Goal: Transaction & Acquisition: Purchase product/service

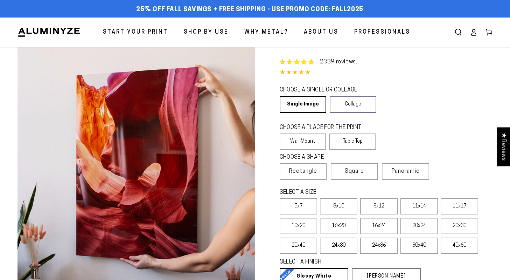
select select "**********"
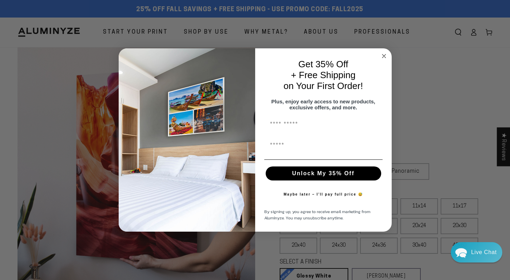
click at [384, 55] on circle "Close dialog" at bounding box center [384, 56] width 8 height 8
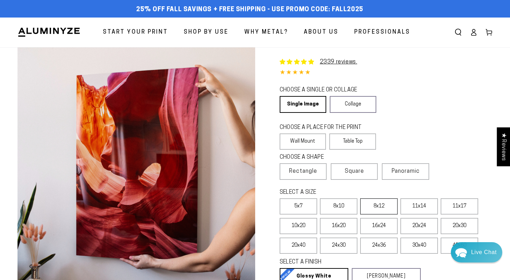
click at [381, 205] on label "8x12" at bounding box center [378, 206] width 37 height 16
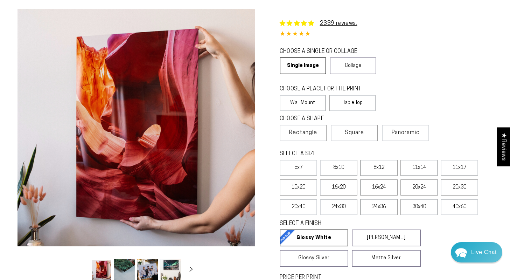
scroll to position [39, 0]
click at [348, 100] on label "Table Top" at bounding box center [352, 103] width 47 height 16
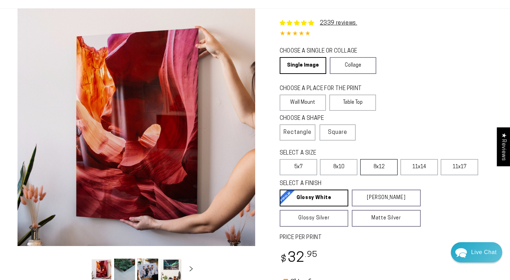
click at [383, 163] on label "8x12" at bounding box center [378, 167] width 37 height 16
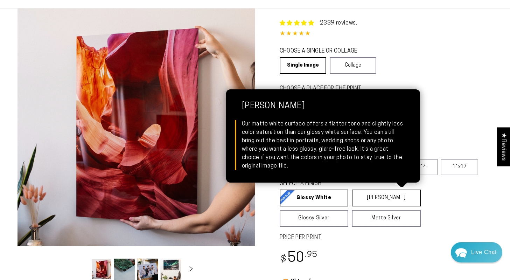
click at [373, 201] on link "[PERSON_NAME] Matte White Our matte white surface offers a flatter tone and sli…" at bounding box center [386, 197] width 69 height 17
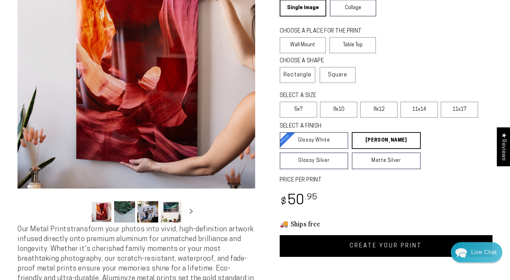
scroll to position [88, 0]
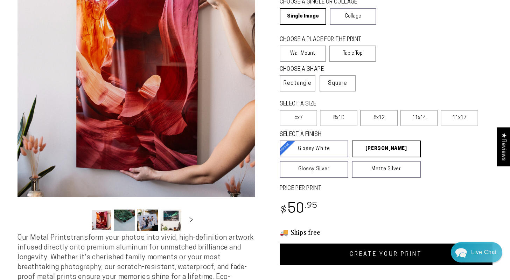
click at [344, 263] on link "CREATE YOUR PRINT" at bounding box center [386, 254] width 213 height 22
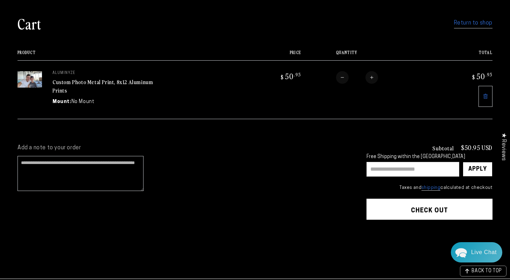
scroll to position [57, 0]
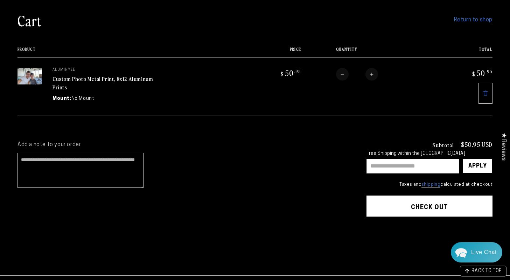
click at [475, 22] on link "Return to shop" at bounding box center [473, 20] width 39 height 10
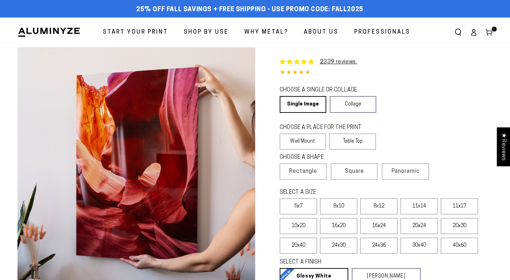
select select "**********"
click at [350, 141] on label "Table Top" at bounding box center [352, 141] width 47 height 16
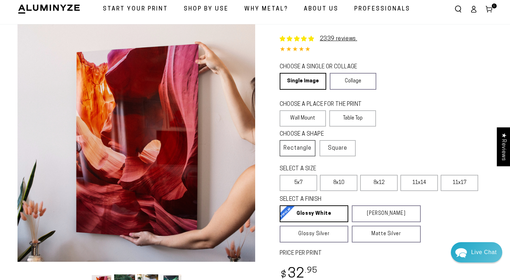
scroll to position [30, 0]
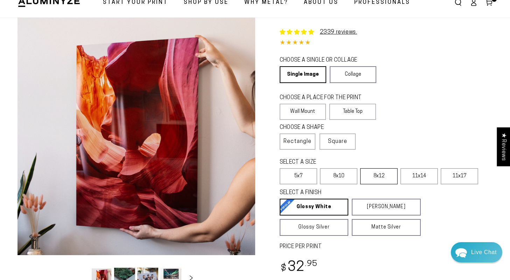
click at [377, 180] on label "8x12" at bounding box center [378, 176] width 37 height 16
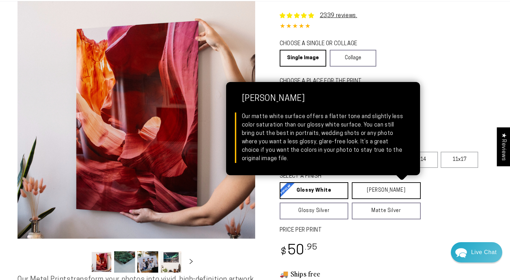
click at [376, 191] on link "[PERSON_NAME] Matte White Our matte white surface offers a flatter tone and sli…" at bounding box center [386, 190] width 69 height 17
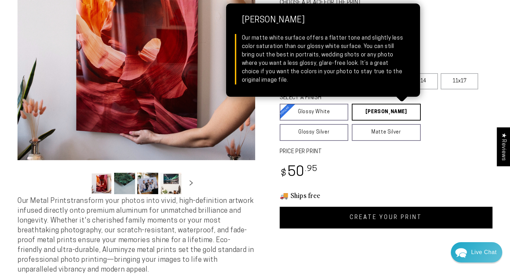
scroll to position [127, 0]
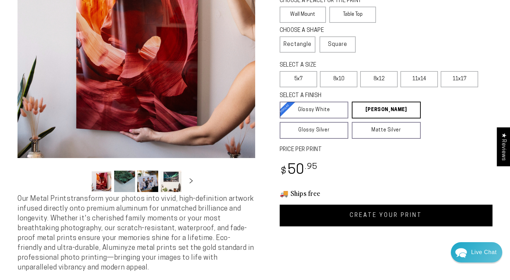
click at [369, 208] on link "CREATE YOUR PRINT" at bounding box center [386, 215] width 213 height 22
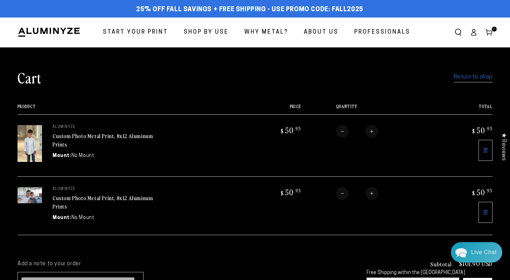
scroll to position [22, 0]
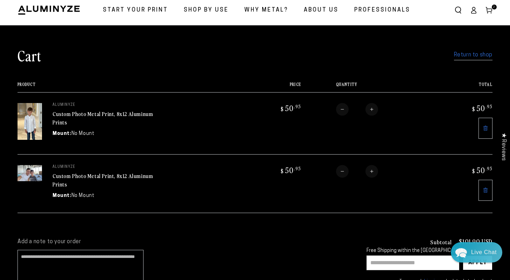
click at [471, 55] on link "Return to shop" at bounding box center [473, 55] width 39 height 10
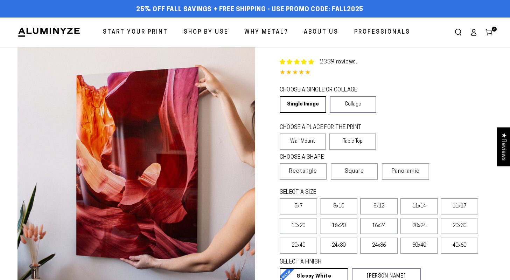
select select "**********"
click at [346, 138] on label "Table Top" at bounding box center [352, 141] width 47 height 16
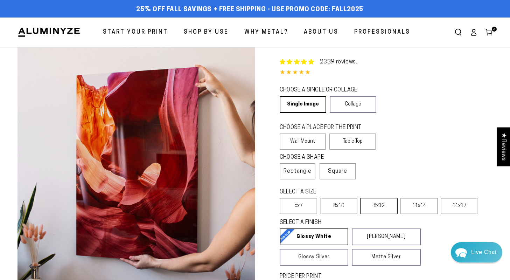
click at [367, 207] on label "8x12" at bounding box center [378, 206] width 37 height 16
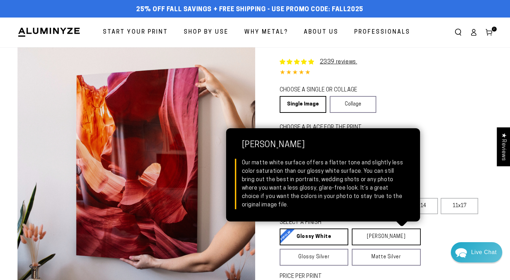
click at [385, 241] on link "[PERSON_NAME] Matte White Our matte white surface offers a flatter tone and sli…" at bounding box center [386, 236] width 69 height 17
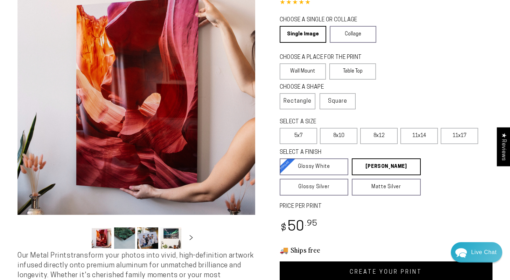
click at [365, 272] on link "CREATE YOUR PRINT" at bounding box center [386, 272] width 213 height 22
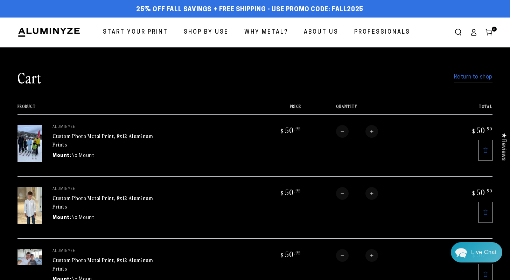
click at [470, 79] on link "Return to shop" at bounding box center [473, 77] width 39 height 10
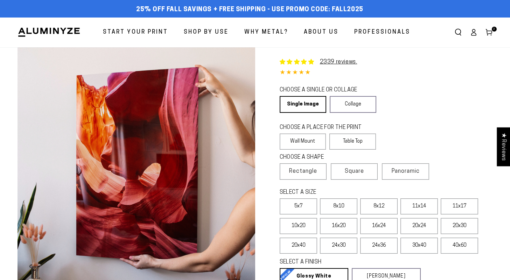
select select "**********"
click at [345, 144] on label "Table Top" at bounding box center [352, 141] width 47 height 16
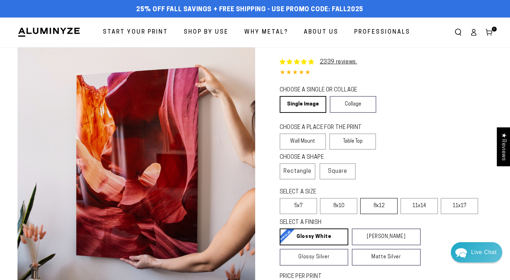
click at [376, 210] on label "8x12" at bounding box center [378, 206] width 37 height 16
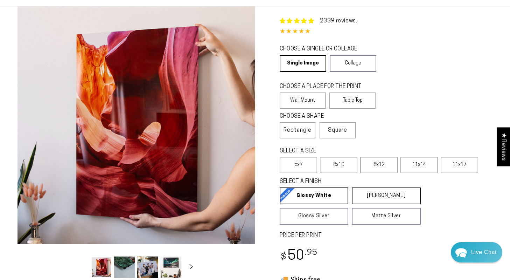
click at [392, 200] on link "[PERSON_NAME] Matte White Our matte white surface offers a flatter tone and sli…" at bounding box center [386, 195] width 69 height 17
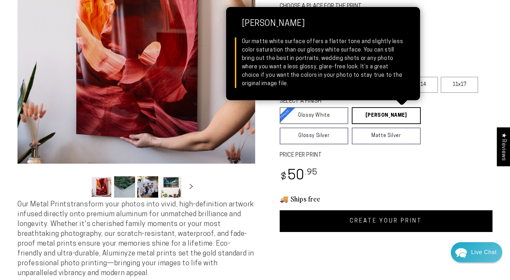
scroll to position [122, 0]
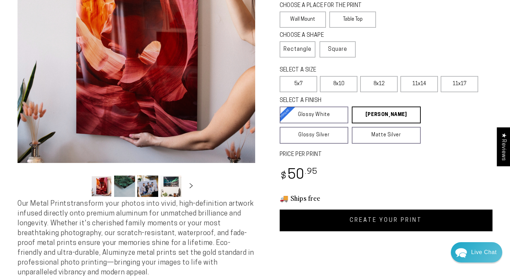
click at [388, 215] on link "CREATE YOUR PRINT" at bounding box center [386, 220] width 213 height 22
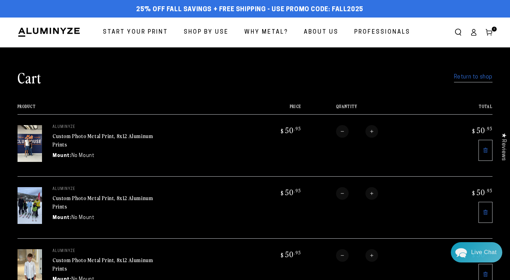
click at [485, 78] on link "Return to shop" at bounding box center [473, 77] width 39 height 10
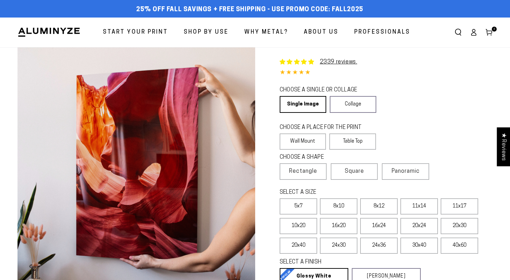
select select "**********"
click at [363, 140] on label "Table Top" at bounding box center [352, 141] width 47 height 16
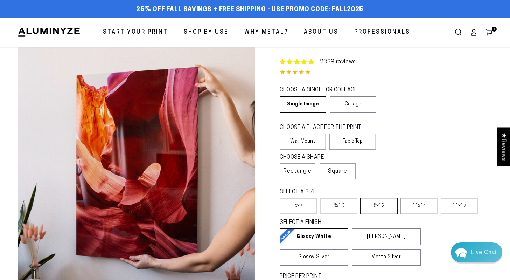
click at [376, 208] on label "8x12" at bounding box center [378, 206] width 37 height 16
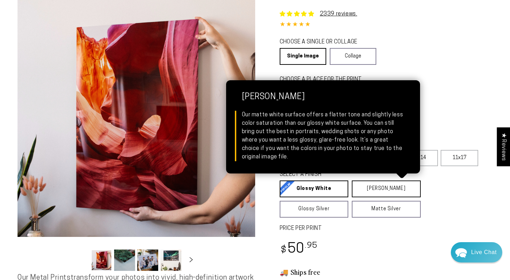
click at [377, 191] on link "Matte White Matte White Our matte white surface offers a flatter tone and sligh…" at bounding box center [386, 188] width 69 height 17
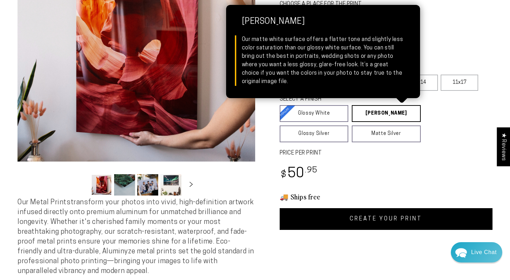
scroll to position [124, 0]
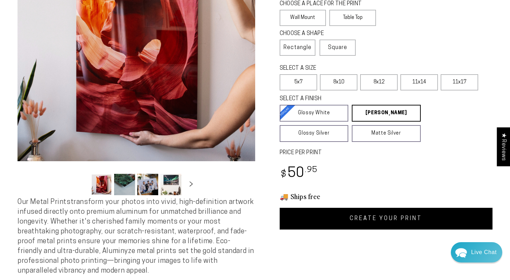
click at [375, 218] on link "CREATE YOUR PRINT" at bounding box center [386, 219] width 213 height 22
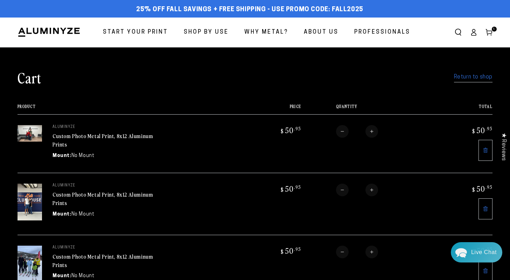
click at [463, 81] on link "Return to shop" at bounding box center [473, 77] width 39 height 10
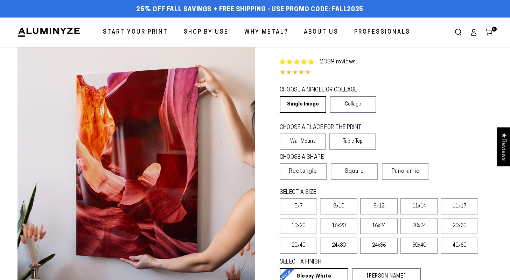
select select "**********"
click at [340, 142] on label "Table Top" at bounding box center [352, 141] width 47 height 16
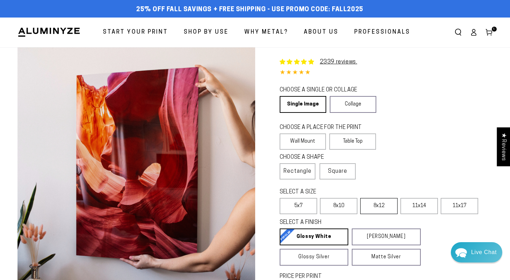
click at [370, 202] on label "8x12" at bounding box center [378, 206] width 37 height 16
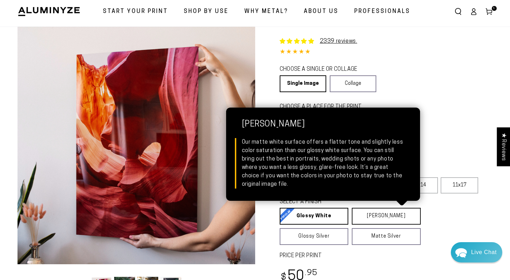
click at [377, 214] on link "[PERSON_NAME] Matte White Our matte white surface offers a flatter tone and sli…" at bounding box center [386, 216] width 69 height 17
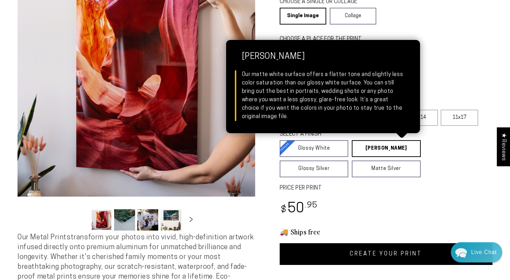
scroll to position [89, 0]
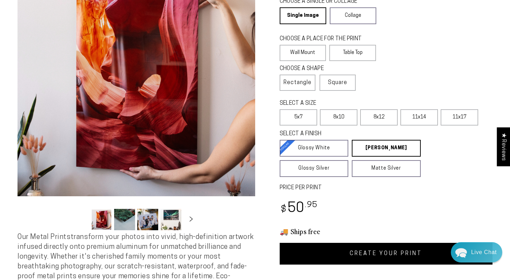
click at [380, 250] on link "CREATE YOUR PRINT" at bounding box center [386, 254] width 213 height 22
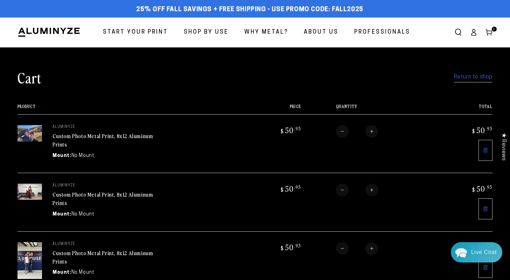
click at [477, 87] on cart-items "Cart Return to shop Your cart is currently empty Return to shop Product Price T…" at bounding box center [255, 267] width 510 height 441
click at [480, 82] on div "Cart Return to shop" at bounding box center [255, 77] width 475 height 18
click at [484, 78] on link "Return to shop" at bounding box center [473, 77] width 39 height 10
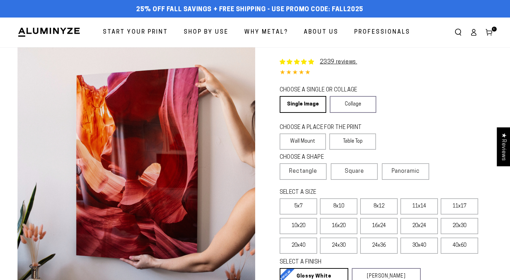
select select "**********"
click at [372, 207] on label "8x12" at bounding box center [378, 206] width 37 height 16
click at [354, 137] on label "Table Top" at bounding box center [352, 141] width 47 height 16
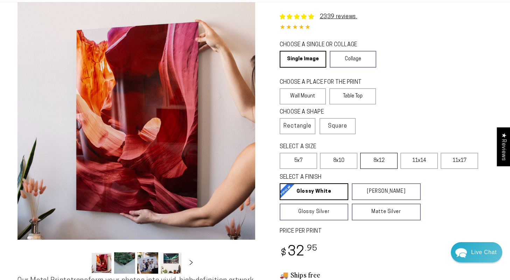
click at [388, 164] on label "8x12" at bounding box center [378, 161] width 37 height 16
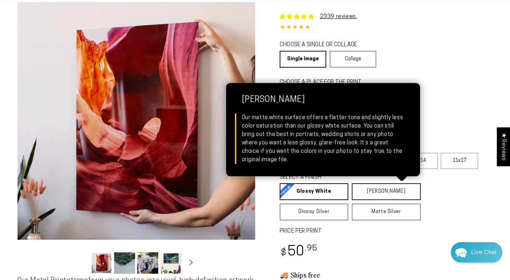
click at [389, 194] on link "Matte White Matte White Our matte white surface offers a flatter tone and sligh…" at bounding box center [386, 191] width 69 height 17
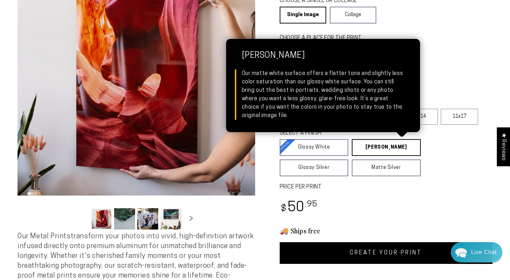
scroll to position [97, 0]
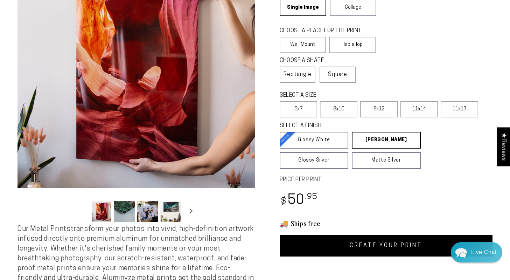
click at [360, 249] on link "CREATE YOUR PRINT" at bounding box center [386, 246] width 213 height 22
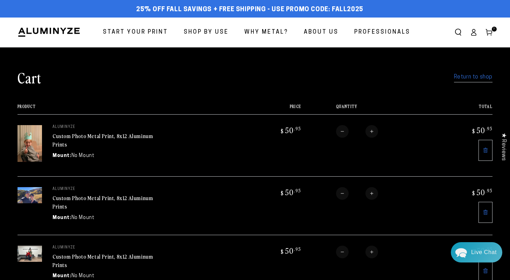
click at [460, 79] on link "Return to shop" at bounding box center [473, 77] width 39 height 10
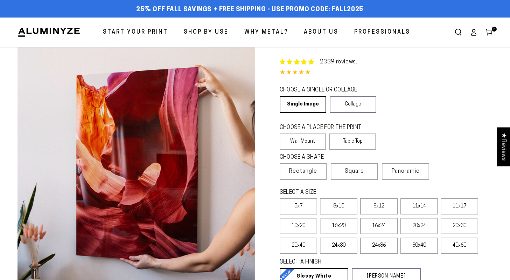
select select "**********"
click at [348, 141] on label "Table Top" at bounding box center [352, 141] width 47 height 16
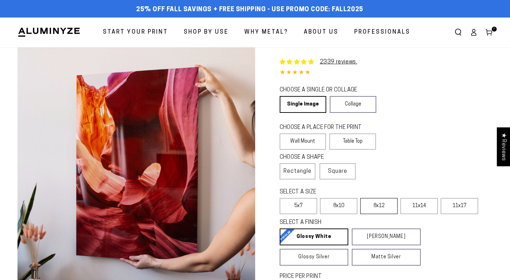
click at [372, 205] on label "8x12" at bounding box center [378, 206] width 37 height 16
click at [380, 240] on link "[PERSON_NAME] Matte White Our matte white surface offers a flatter tone and sli…" at bounding box center [386, 236] width 69 height 17
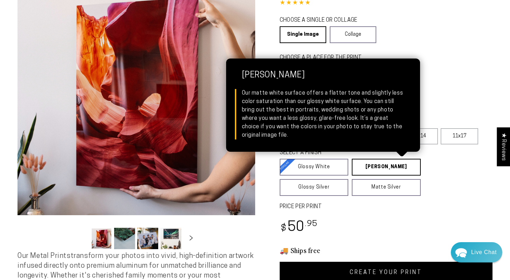
scroll to position [71, 0]
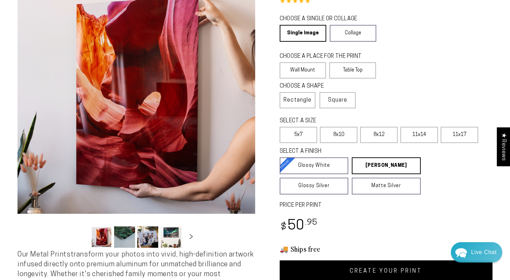
click at [375, 267] on link "CREATE YOUR PRINT" at bounding box center [386, 271] width 213 height 22
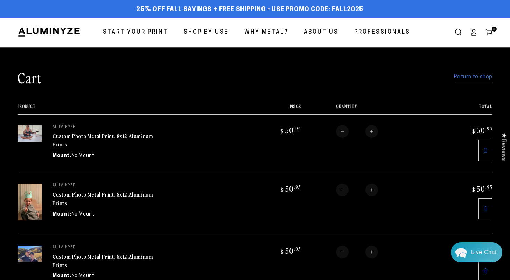
click at [490, 75] on link "Return to shop" at bounding box center [473, 77] width 39 height 10
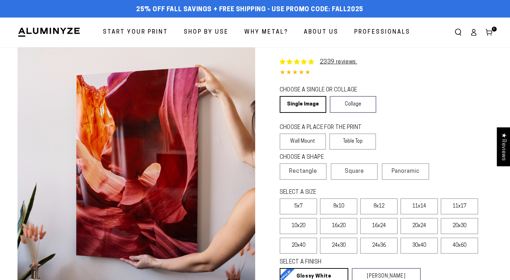
select select "**********"
click at [357, 141] on label "Table Top" at bounding box center [352, 141] width 47 height 16
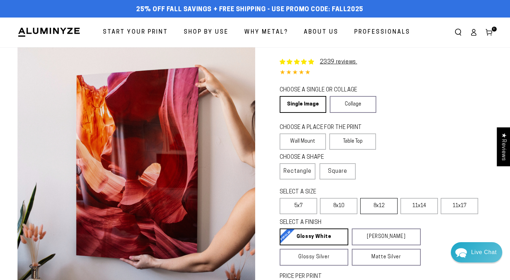
click at [374, 202] on label "8x12" at bounding box center [378, 206] width 37 height 16
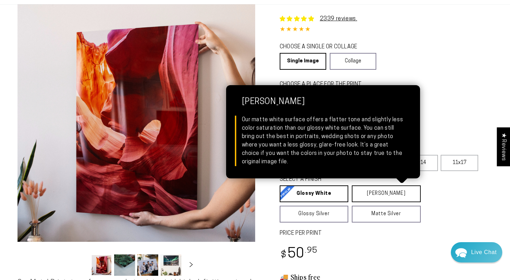
click at [384, 194] on link "Matte White Matte White Our matte white surface offers a flatter tone and sligh…" at bounding box center [386, 193] width 69 height 17
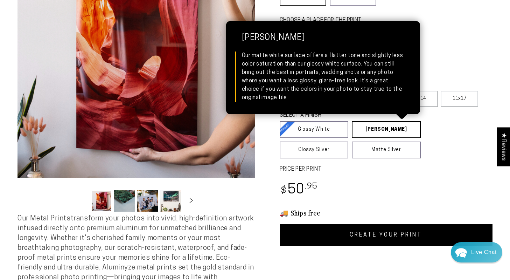
scroll to position [119, 0]
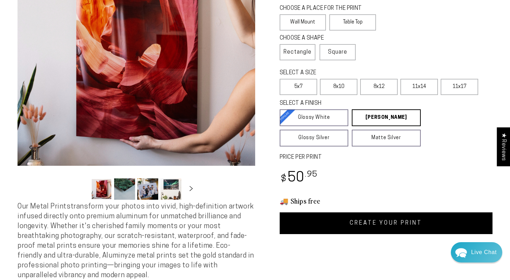
click at [369, 221] on link "CREATE YOUR PRINT" at bounding box center [386, 223] width 213 height 22
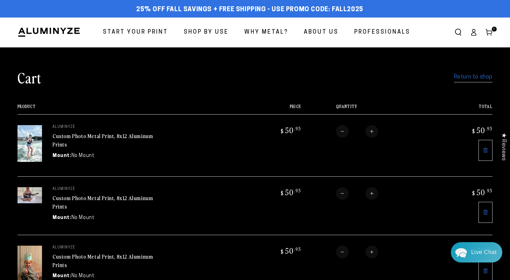
click at [475, 76] on link "Return to shop" at bounding box center [473, 77] width 39 height 10
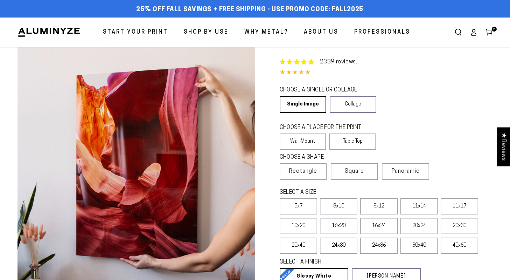
select select "**********"
click at [346, 142] on label "Table Top" at bounding box center [352, 141] width 47 height 16
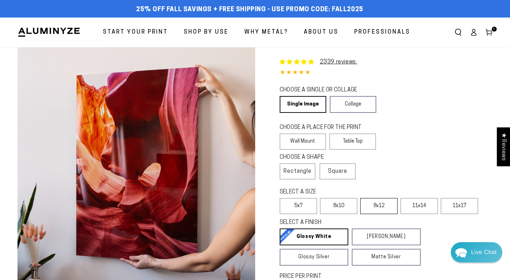
click at [375, 208] on label "8x12" at bounding box center [378, 206] width 37 height 16
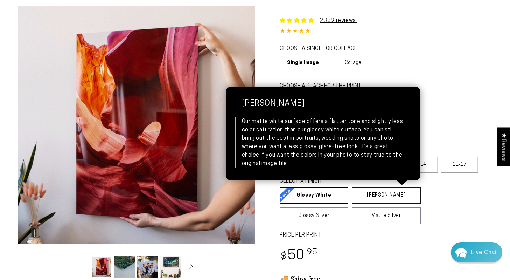
click at [375, 199] on link "Matte White Matte White Our matte white surface offers a flatter tone and sligh…" at bounding box center [386, 195] width 69 height 17
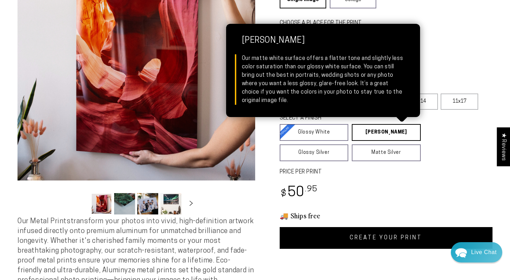
scroll to position [113, 0]
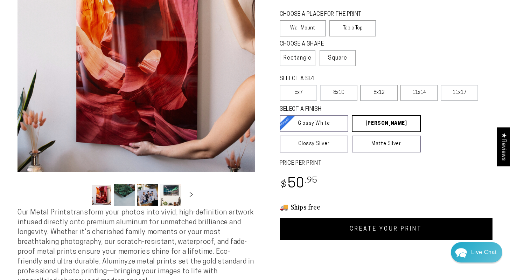
click at [375, 222] on link "CREATE YOUR PRINT" at bounding box center [386, 229] width 213 height 22
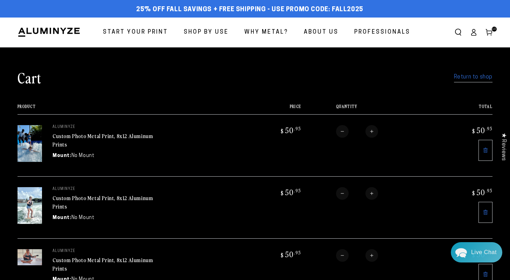
click at [462, 78] on link "Return to shop" at bounding box center [473, 77] width 39 height 10
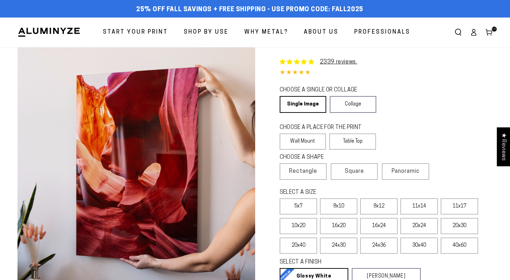
select select "**********"
click at [352, 137] on label "Table Top" at bounding box center [352, 141] width 47 height 16
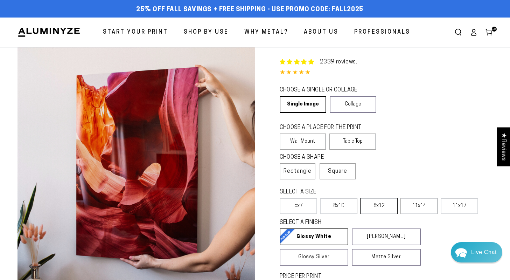
click at [378, 207] on label "8x12" at bounding box center [378, 206] width 37 height 16
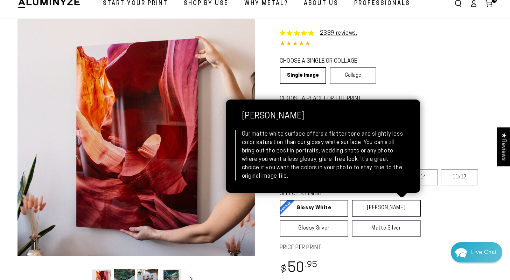
click at [379, 212] on link "[PERSON_NAME] Matte White Our matte white surface offers a flatter tone and sli…" at bounding box center [386, 208] width 69 height 17
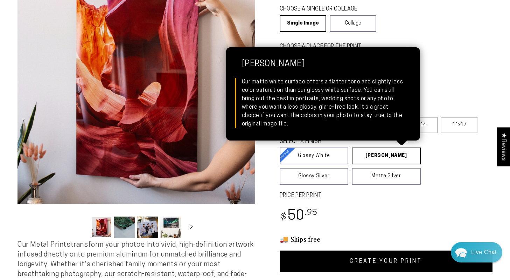
scroll to position [96, 0]
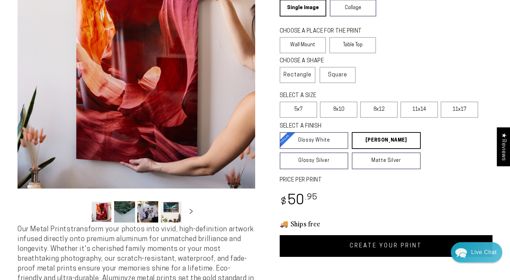
click at [397, 235] on div "2339 reviews. Single Product 4.84 / 5.0 (2272) 2272 total reviews CHOOSE A SING…" at bounding box center [374, 104] width 238 height 306
click at [395, 242] on link "CREATE YOUR PRINT" at bounding box center [386, 246] width 213 height 22
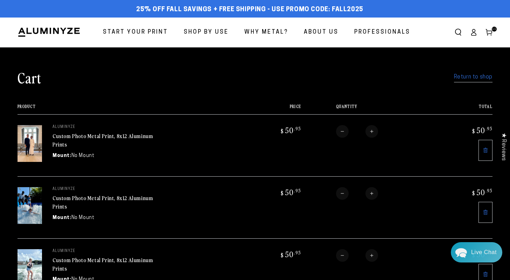
click at [476, 79] on link "Return to shop" at bounding box center [473, 77] width 39 height 10
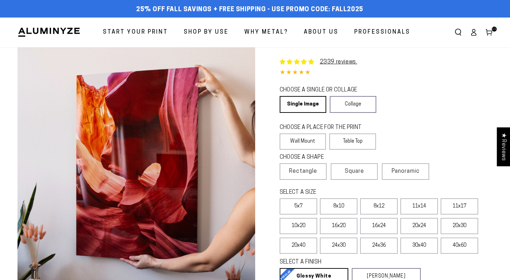
select select "**********"
click at [353, 146] on label "Table Top" at bounding box center [352, 141] width 47 height 16
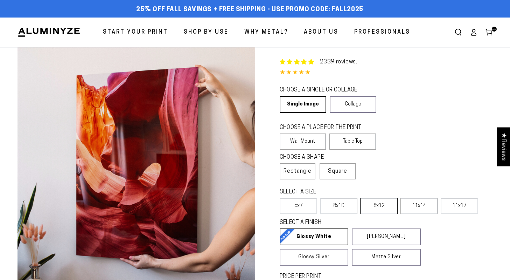
click at [372, 211] on label "8x12" at bounding box center [378, 206] width 37 height 16
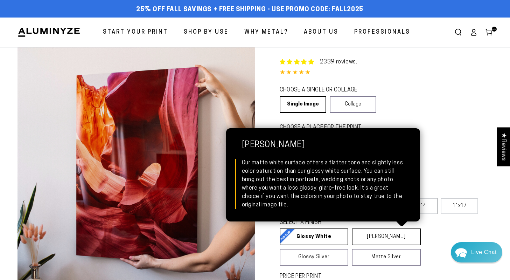
click at [374, 233] on link "Matte White Matte White Our matte white surface offers a flatter tone and sligh…" at bounding box center [386, 236] width 69 height 17
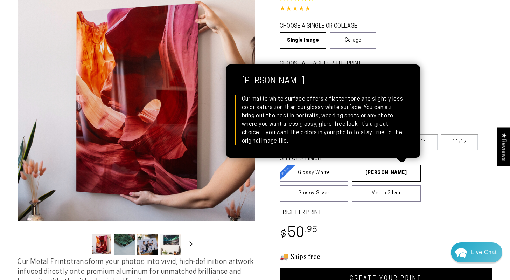
scroll to position [70, 0]
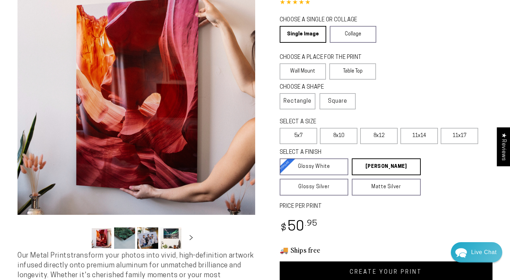
click at [390, 266] on link "CREATE YOUR PRINT" at bounding box center [386, 272] width 213 height 22
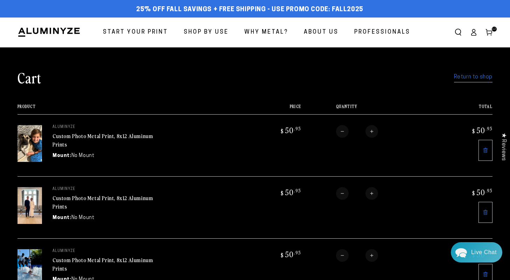
click at [481, 80] on link "Return to shop" at bounding box center [473, 77] width 39 height 10
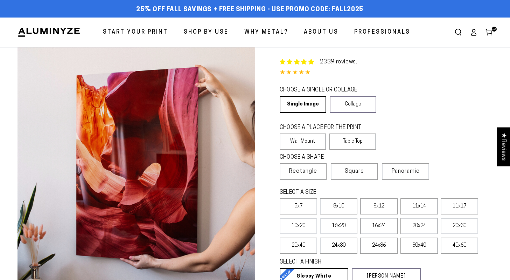
select select "**********"
click at [349, 138] on label "Table Top" at bounding box center [352, 141] width 47 height 16
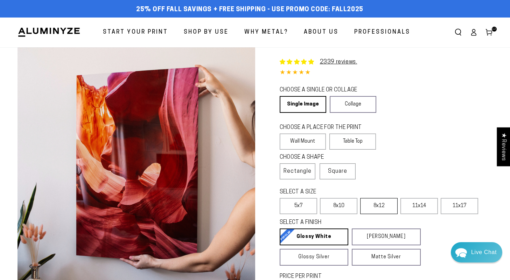
click at [379, 205] on label "8x12" at bounding box center [378, 206] width 37 height 16
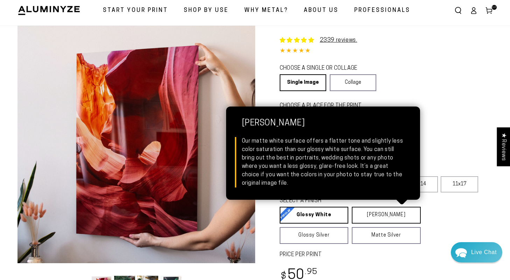
click at [383, 216] on link "Matte White Matte White Our matte white surface offers a flatter tone and sligh…" at bounding box center [386, 215] width 69 height 17
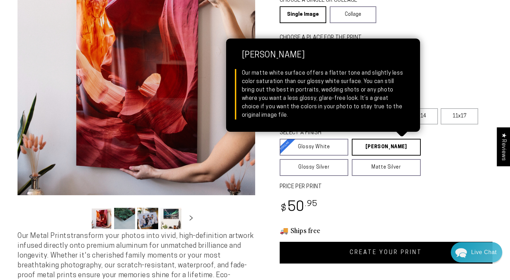
scroll to position [93, 0]
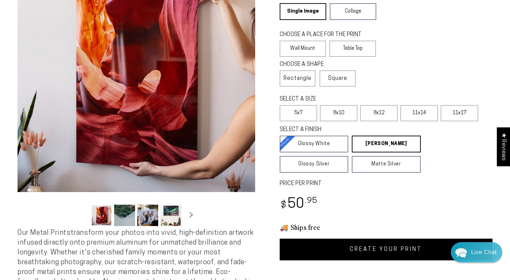
click at [379, 239] on div "2339 reviews. Single Product 4.84 / 5.0 (2272) 2272 total reviews CHOOSE A SING…" at bounding box center [374, 107] width 238 height 306
click at [379, 244] on link "CREATE YOUR PRINT" at bounding box center [386, 249] width 213 height 22
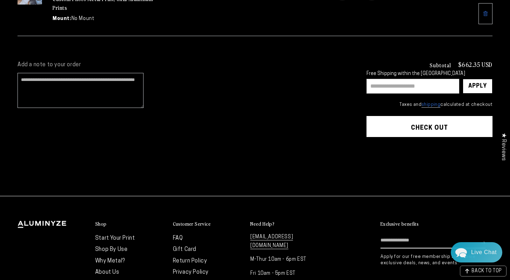
scroll to position [877, 0]
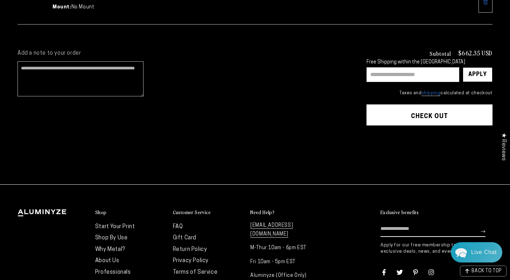
click at [435, 107] on button "Check out" at bounding box center [430, 114] width 126 height 21
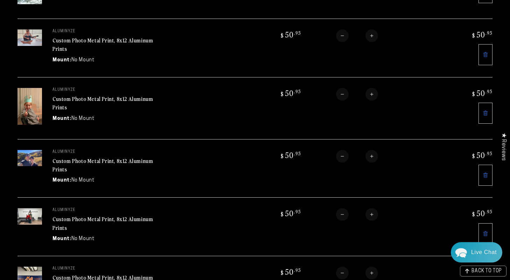
scroll to position [358, 0]
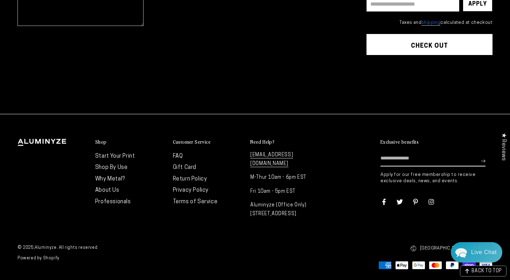
click at [467, 34] on button "Check out" at bounding box center [430, 44] width 126 height 21
